Goal: Book appointment/travel/reservation

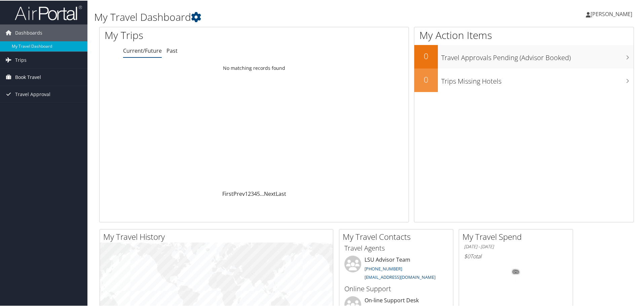
click at [29, 75] on span "Book Travel" at bounding box center [28, 76] width 26 height 17
click at [33, 100] on link "Book/Manage Online Trips" at bounding box center [43, 100] width 87 height 10
